Goal: Task Accomplishment & Management: Manage account settings

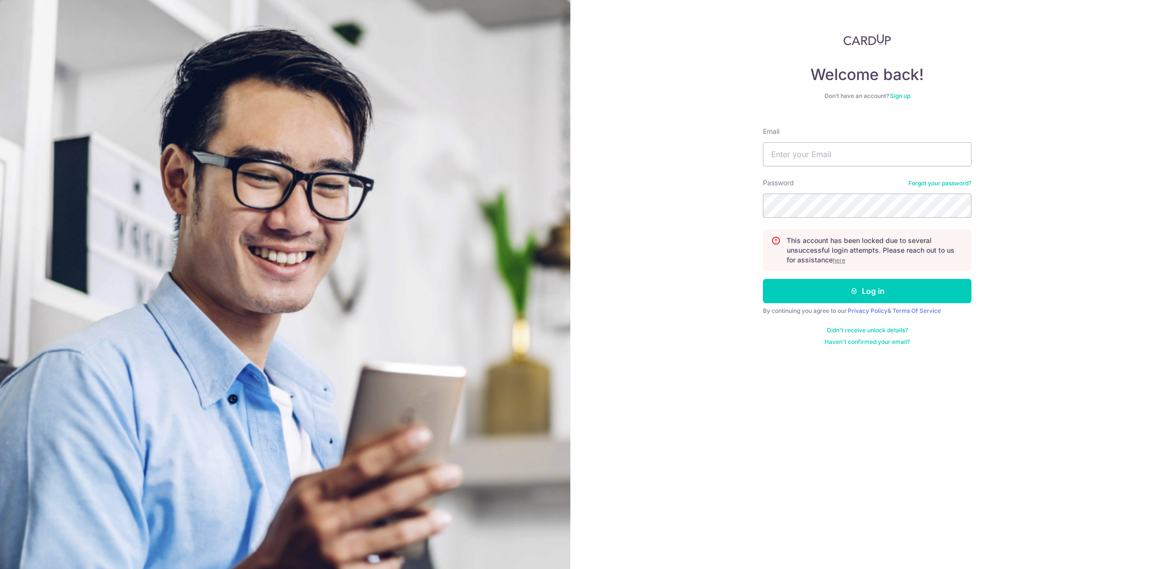
click at [842, 260] on u "here" at bounding box center [839, 260] width 13 height 7
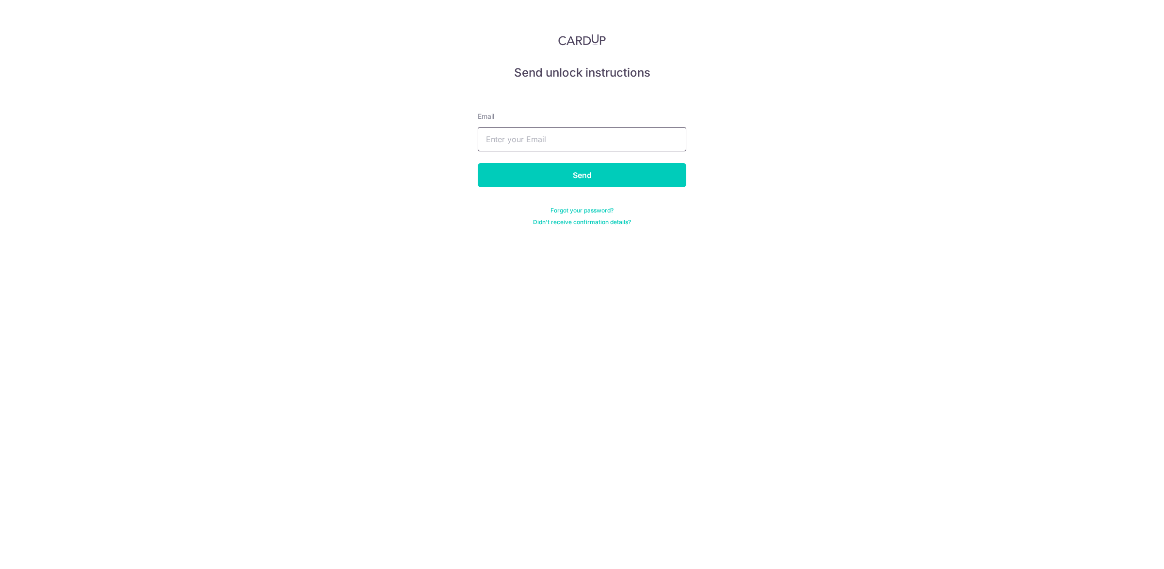
click at [556, 140] on input "text" at bounding box center [582, 139] width 209 height 24
click at [587, 143] on input "text" at bounding box center [582, 139] width 209 height 24
paste input "[EMAIL_ADDRESS][DOMAIN_NAME]"
type input "[EMAIL_ADDRESS][DOMAIN_NAME]"
click at [587, 170] on input "Send" at bounding box center [582, 175] width 209 height 24
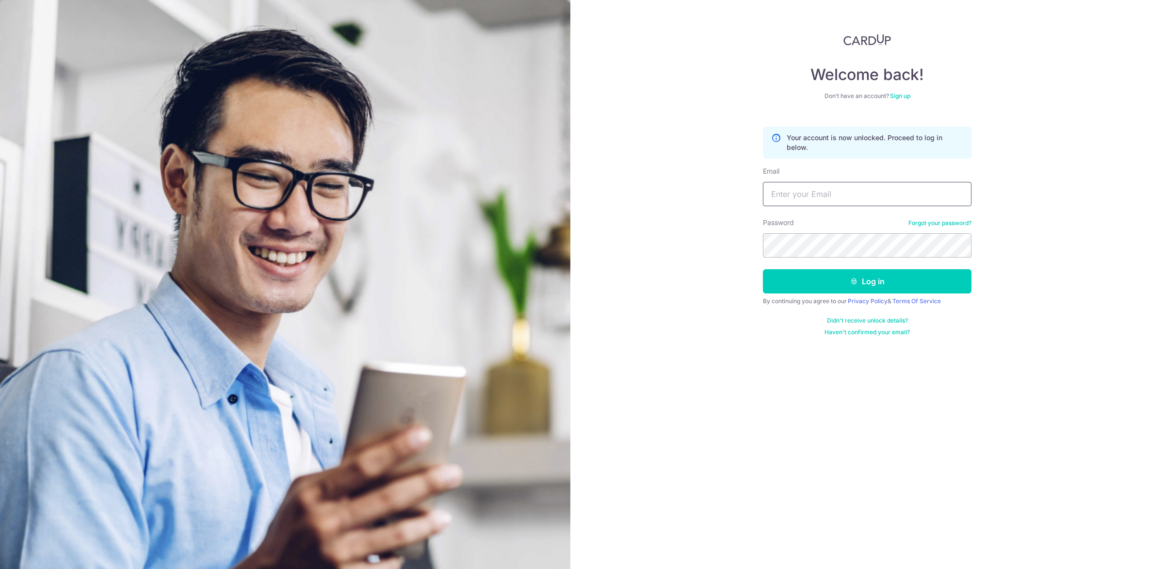
click at [932, 194] on input "Email" at bounding box center [867, 194] width 209 height 24
type input "[EMAIL_ADDRESS][DOMAIN_NAME]"
click at [895, 283] on button "Log in" at bounding box center [867, 281] width 209 height 24
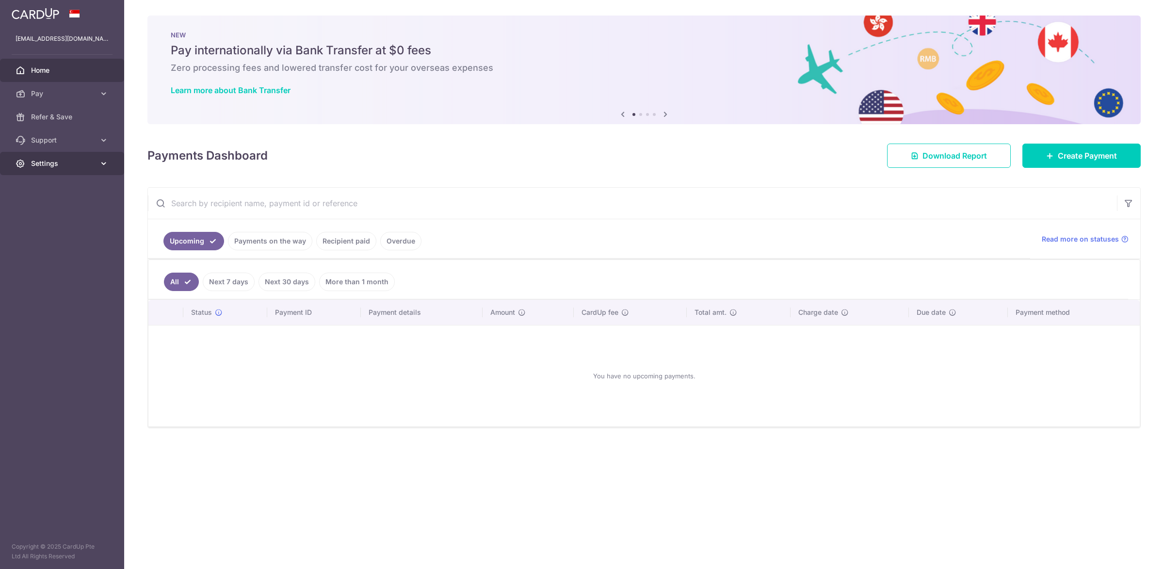
click at [67, 162] on span "Settings" at bounding box center [63, 164] width 64 height 10
click at [53, 191] on span "Account" at bounding box center [63, 187] width 64 height 10
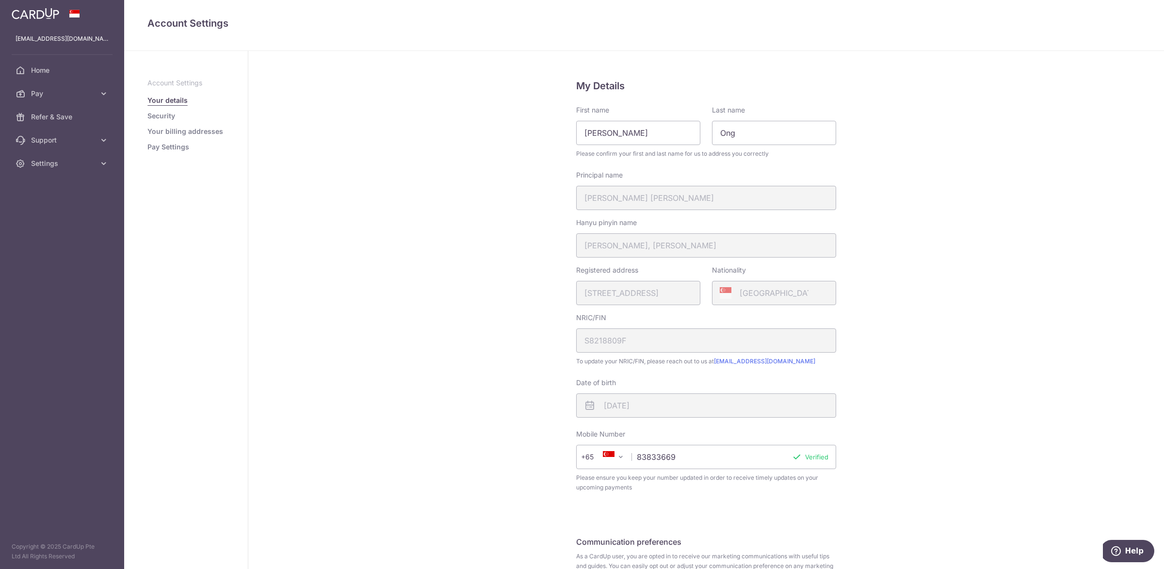
scroll to position [93, 0]
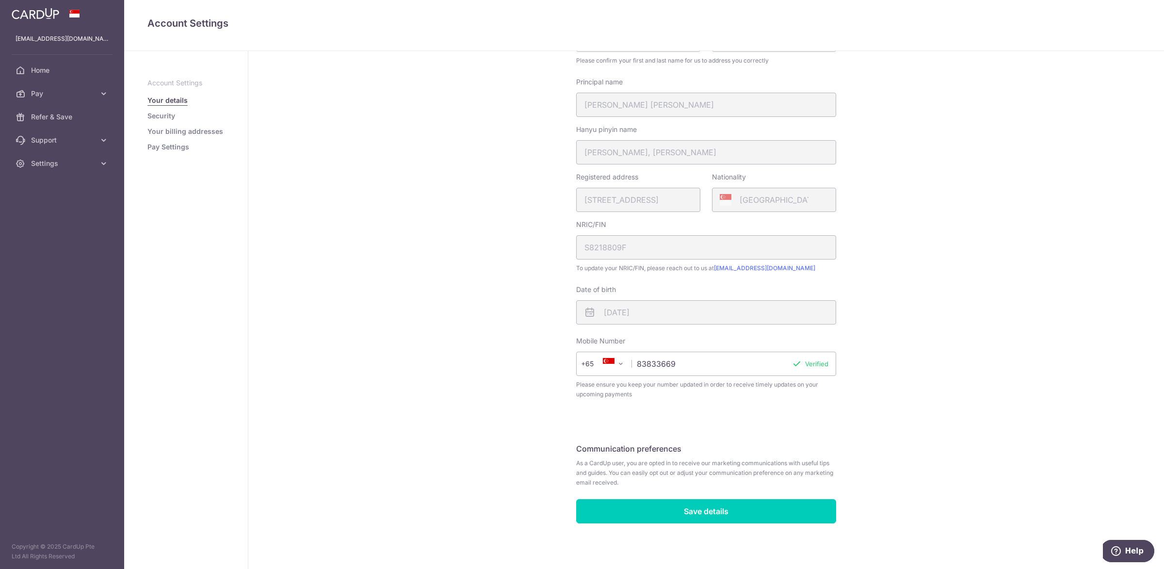
click at [162, 143] on link "Pay Settings" at bounding box center [168, 147] width 42 height 10
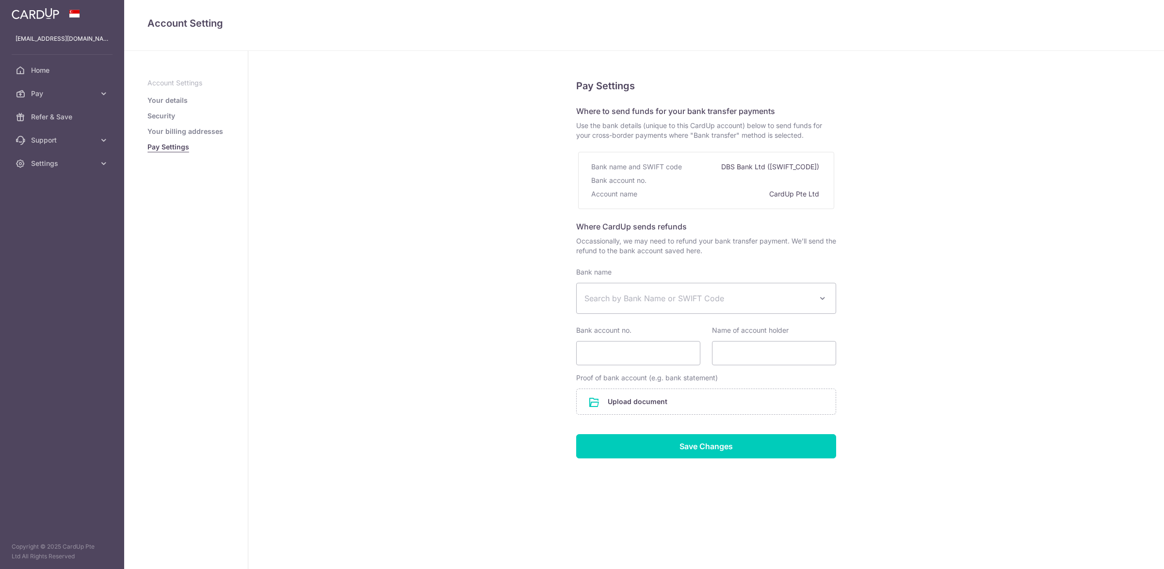
select select
click at [162, 145] on link "Pay Settings" at bounding box center [168, 147] width 42 height 10
select select
click at [162, 136] on link "Your billing addresses" at bounding box center [185, 132] width 76 height 10
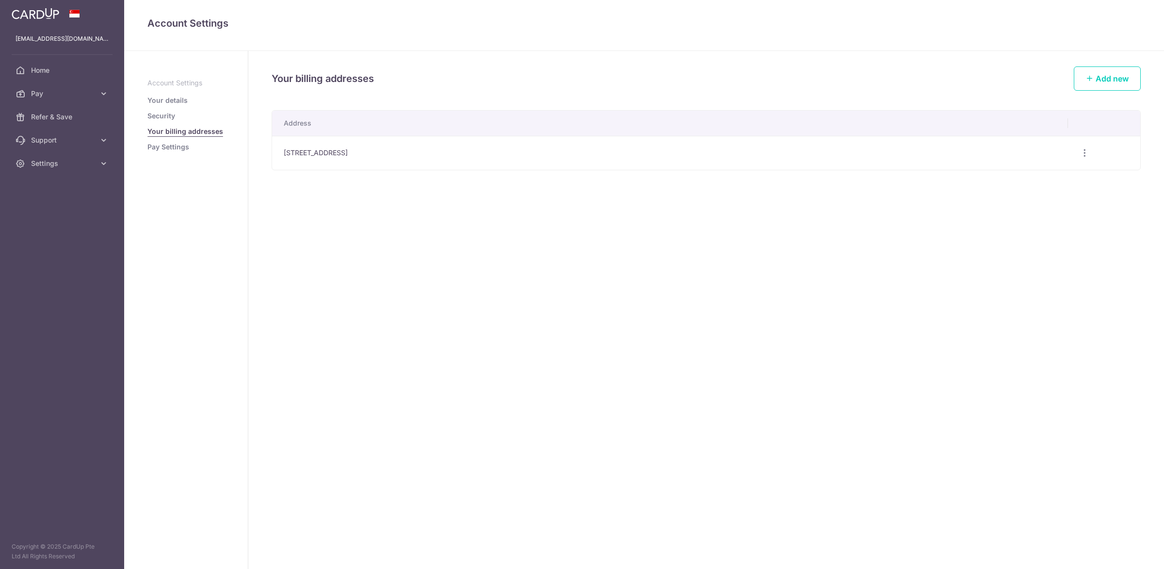
click at [161, 114] on link "Security" at bounding box center [161, 116] width 28 height 10
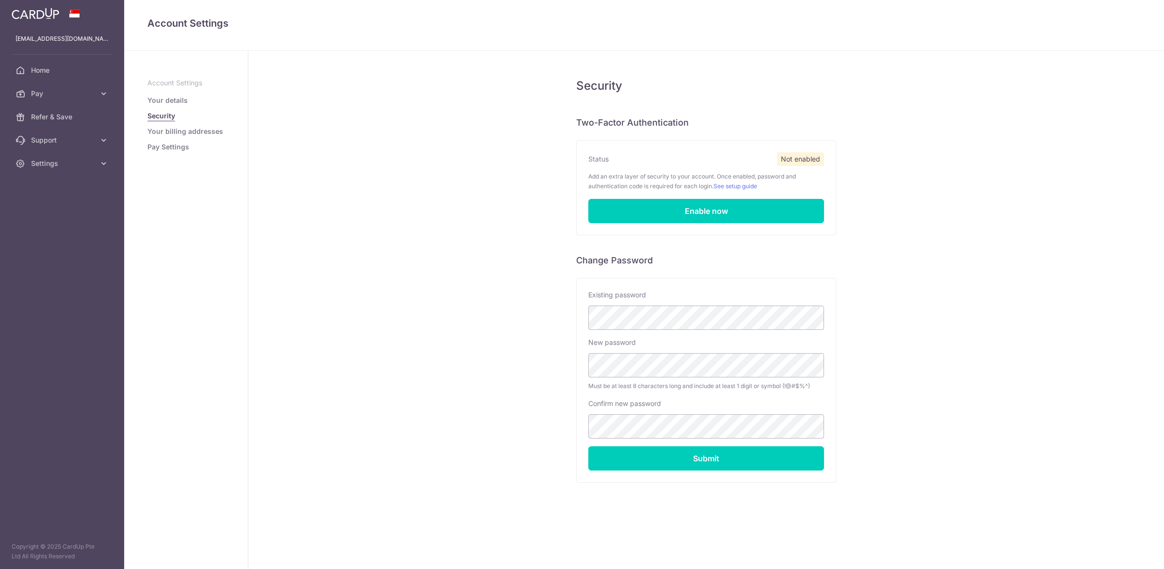
click at [167, 130] on link "Your billing addresses" at bounding box center [185, 132] width 76 height 10
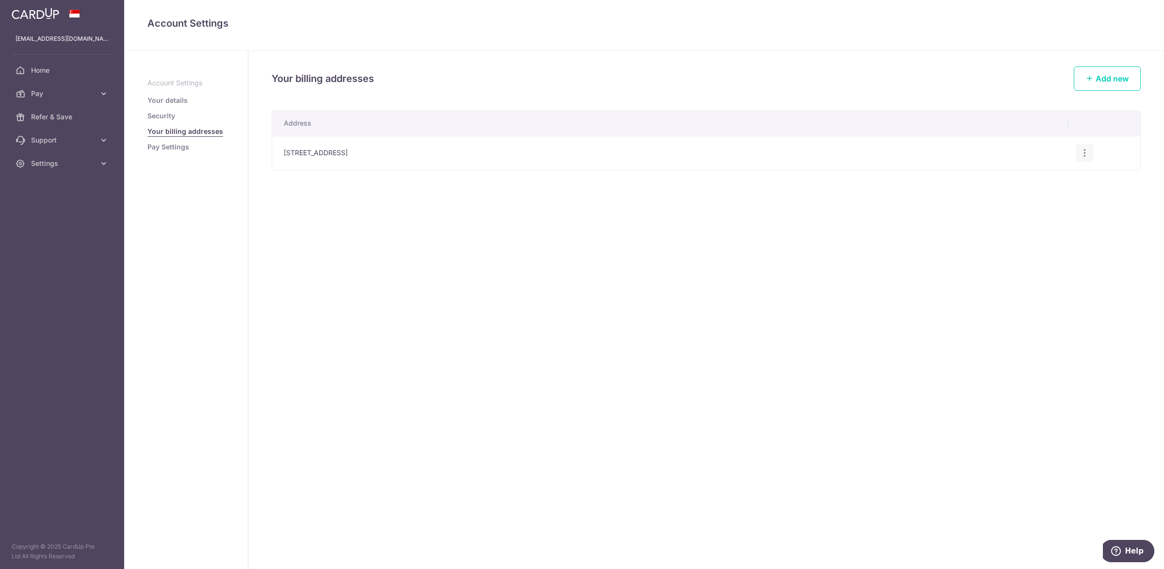
drag, startPoint x: 1093, startPoint y: 157, endPoint x: 1084, endPoint y: 157, distance: 8.7
click at [1091, 157] on div "Edit address Delete address Delete" at bounding box center [1085, 153] width 18 height 18
click at [1086, 157] on icon "button" at bounding box center [1085, 153] width 10 height 10
click at [1043, 209] on span "Delete address" at bounding box center [1052, 203] width 66 height 12
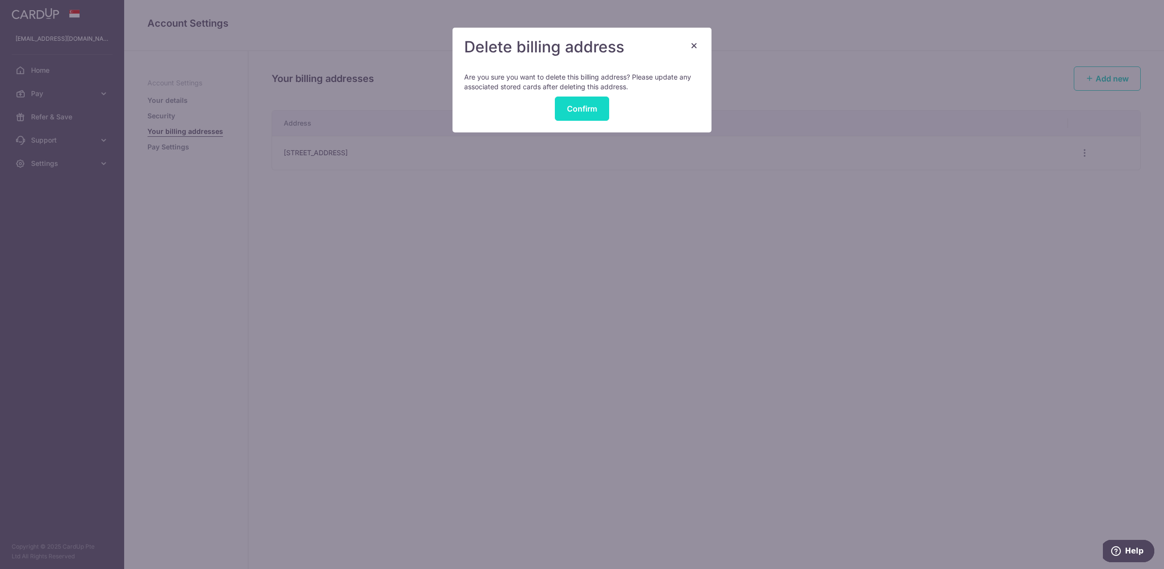
click at [568, 99] on button "Confirm" at bounding box center [582, 109] width 54 height 24
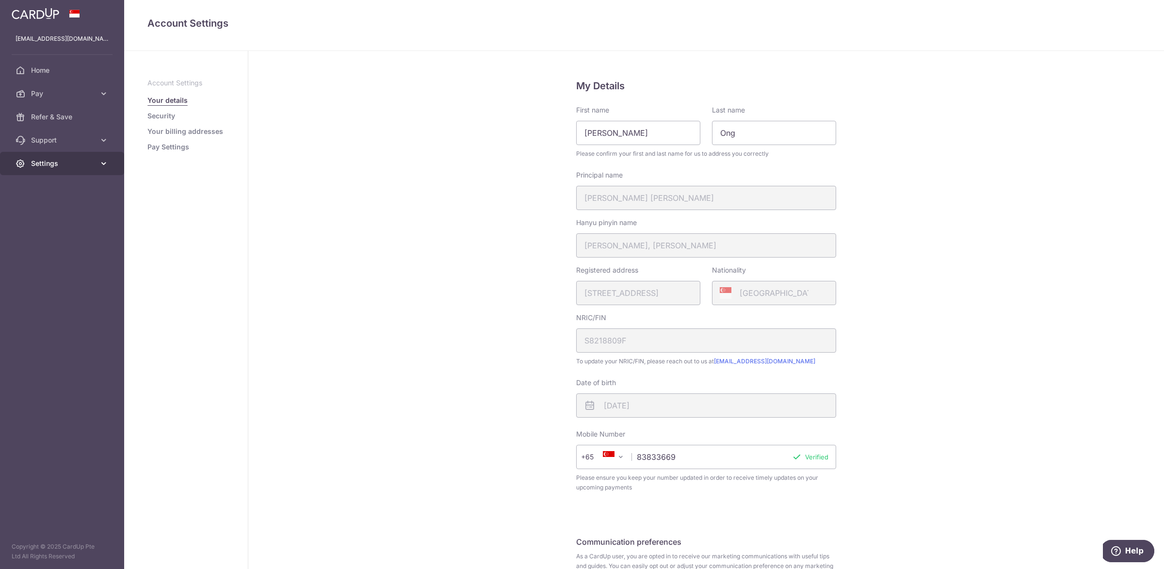
click at [75, 164] on span "Settings" at bounding box center [63, 164] width 64 height 10
click at [50, 182] on span "Account" at bounding box center [63, 187] width 64 height 10
click at [68, 143] on span "Support" at bounding box center [63, 140] width 64 height 10
click at [41, 165] on span "FAQ" at bounding box center [63, 164] width 64 height 10
click at [78, 227] on link "Settings" at bounding box center [62, 222] width 124 height 23
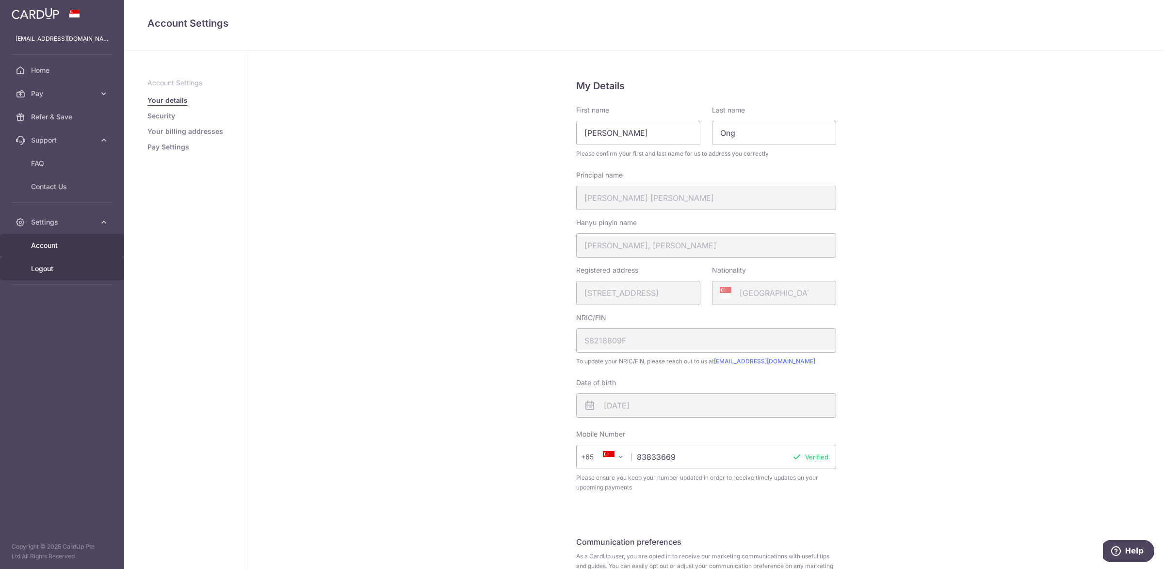
click at [47, 272] on span "Logout" at bounding box center [63, 269] width 64 height 10
